Goal: Task Accomplishment & Management: Use online tool/utility

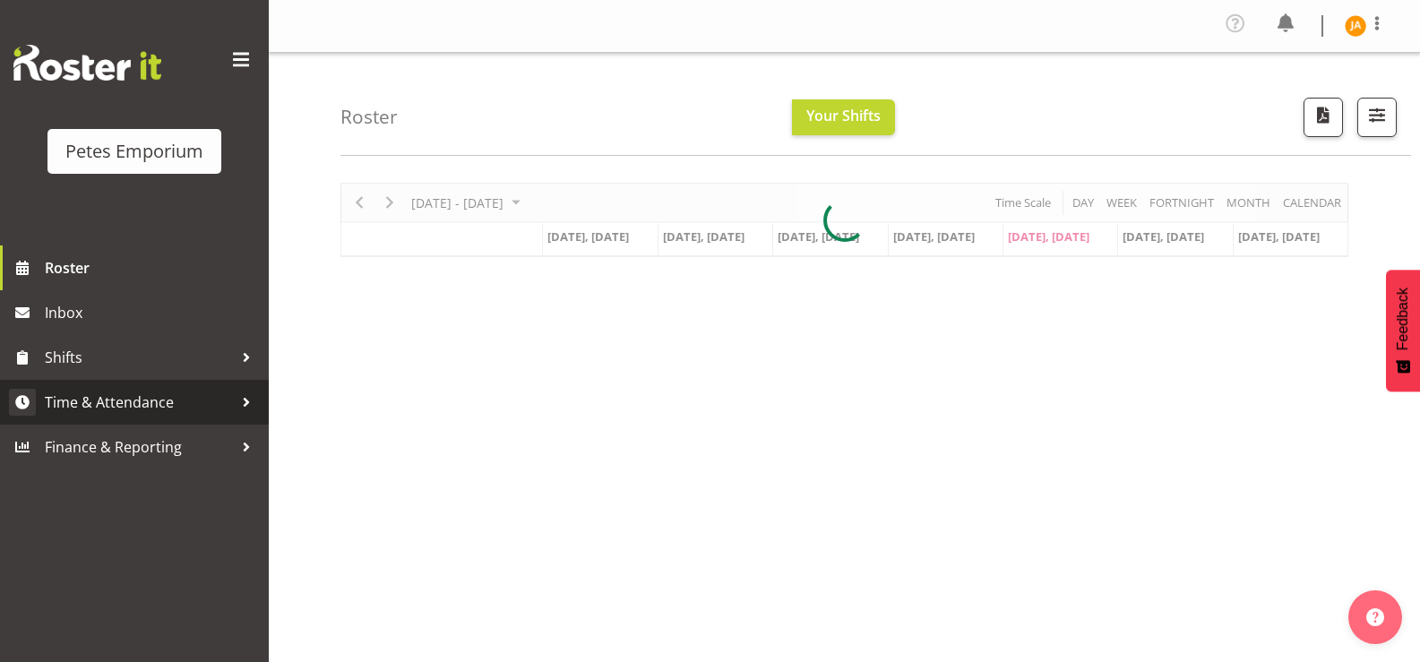
click at [160, 402] on span "Time & Attendance" at bounding box center [139, 402] width 188 height 27
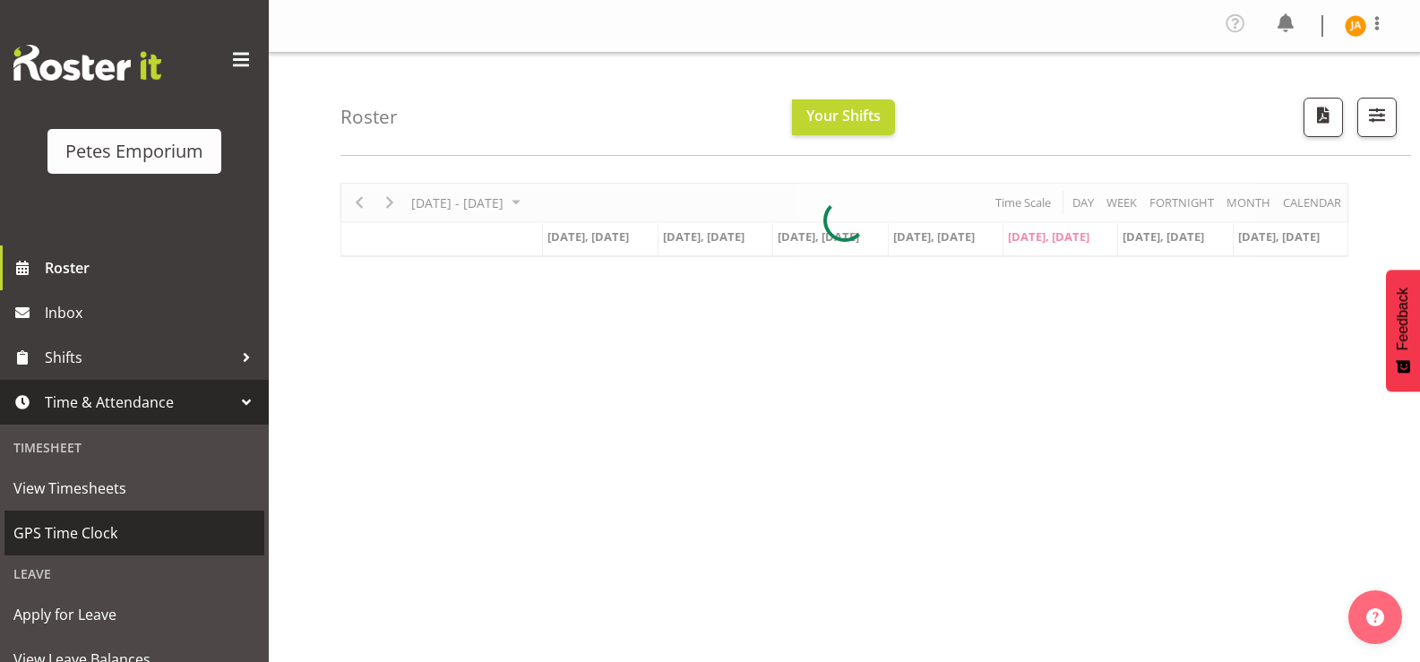
click at [118, 531] on span "GPS Time Clock" at bounding box center [134, 533] width 242 height 27
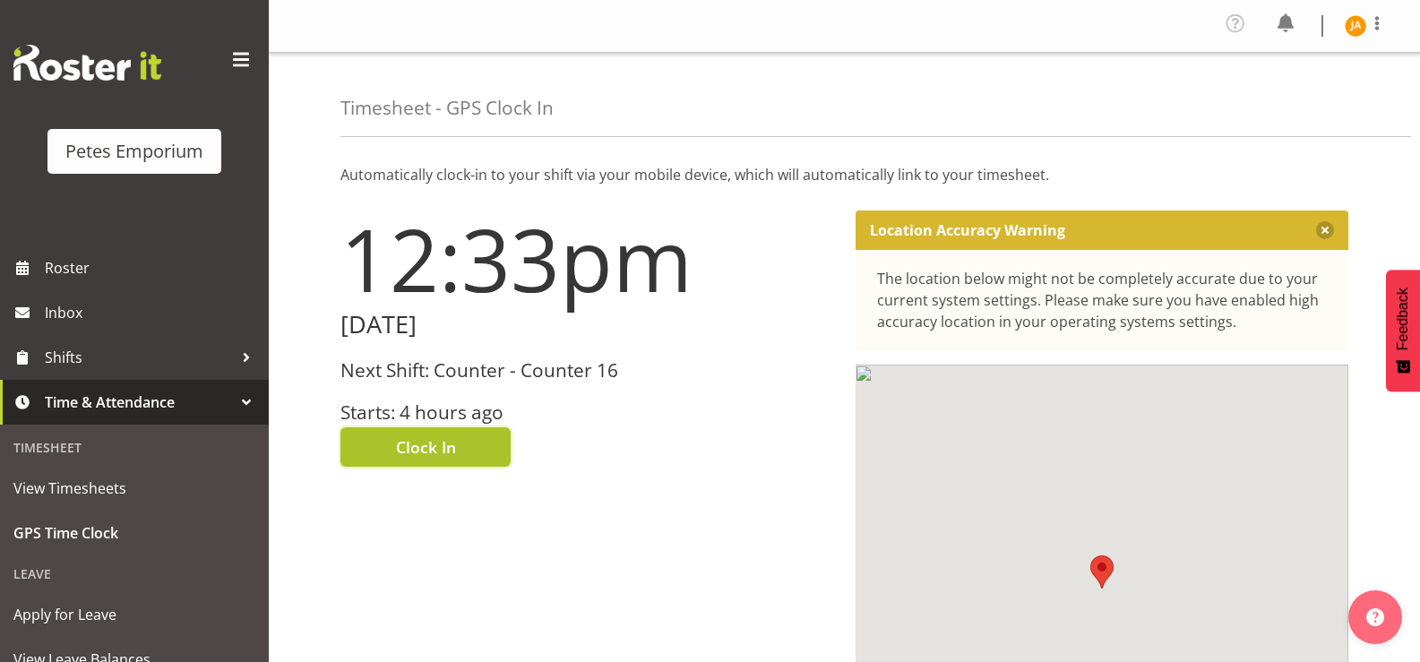
click at [453, 449] on span "Clock In" at bounding box center [426, 446] width 60 height 23
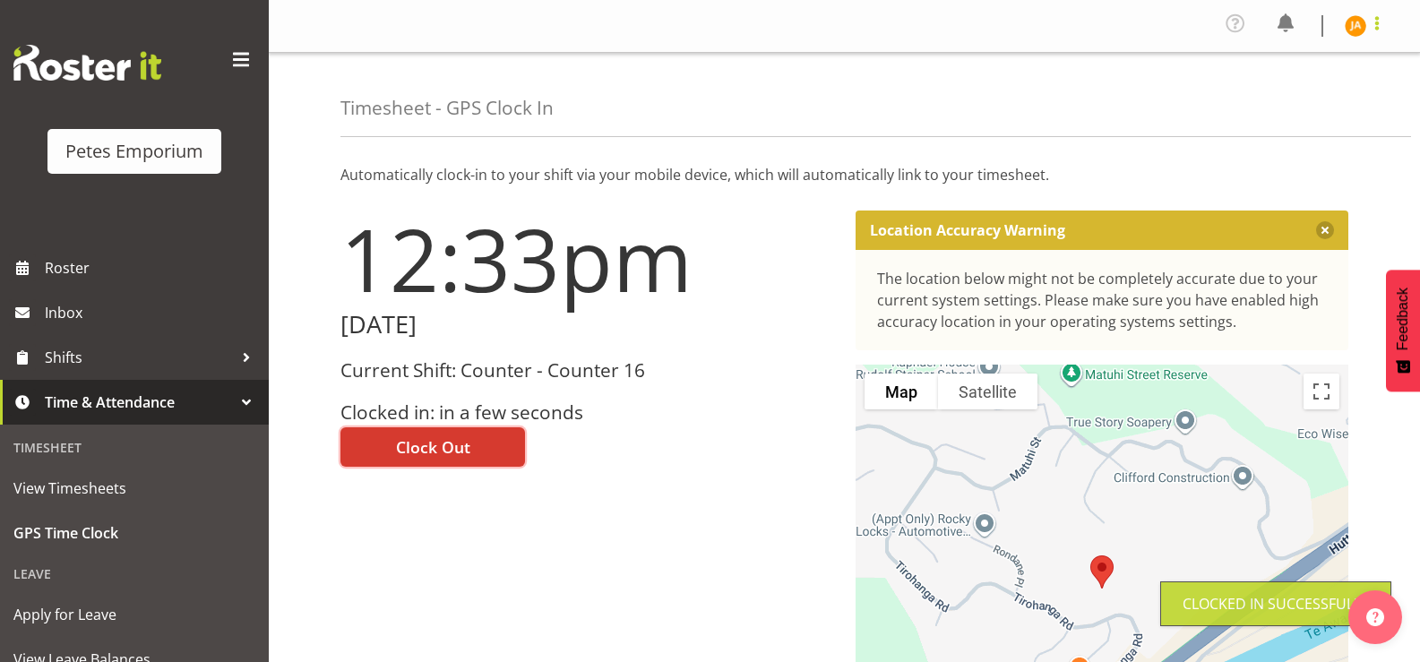
click at [1378, 31] on span at bounding box center [1376, 23] width 21 height 21
click at [1287, 103] on link "Log Out" at bounding box center [1302, 98] width 172 height 32
